Goal: Information Seeking & Learning: Learn about a topic

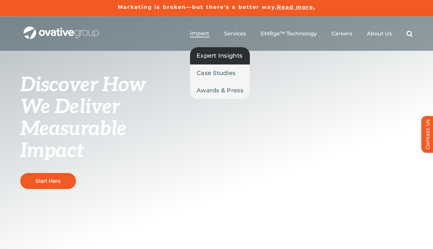
click at [209, 54] on span "Expert Insights" at bounding box center [220, 55] width 46 height 9
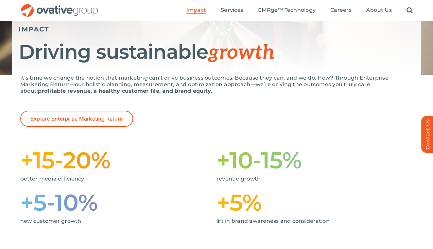
scroll to position [71, 0]
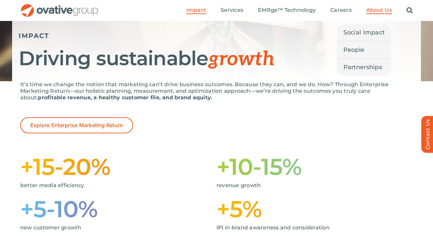
click at [375, 10] on span "About Us" at bounding box center [380, 10] width 26 height 7
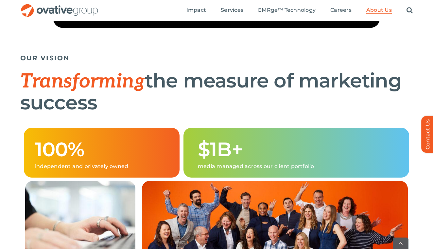
scroll to position [384, 0]
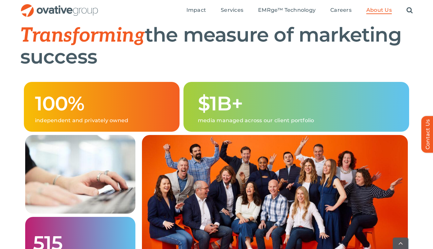
click at [13, 168] on div "100% independent and privately owned $1B+ media managed across our client portf…" at bounding box center [216, 187] width 433 height 210
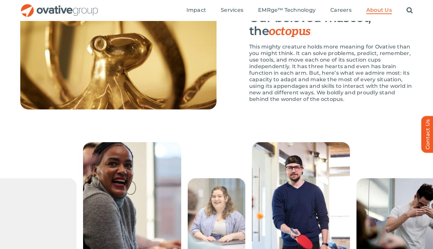
scroll to position [990, 0]
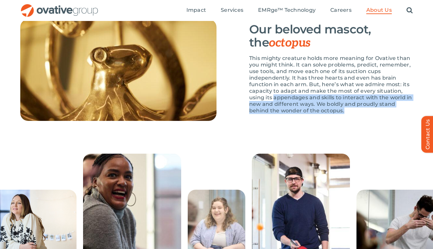
drag, startPoint x: 358, startPoint y: 130, endPoint x: 275, endPoint y: 115, distance: 83.8
click at [275, 114] on p "This mighty creature holds more meaning for Ovative than you might think. It ca…" at bounding box center [331, 84] width 164 height 59
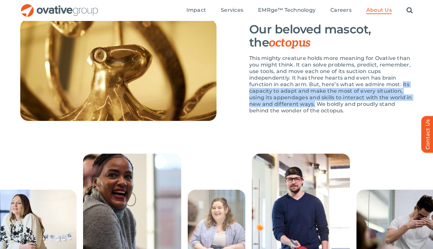
drag, startPoint x: 402, startPoint y: 105, endPoint x: 315, endPoint y: 127, distance: 89.9
click at [315, 114] on p "This mighty creature holds more meaning for Ovative than you might think. It ca…" at bounding box center [331, 84] width 164 height 59
copy p "its capacity to adapt and make the most of every situation, using its appendage…"
